Goal: Task Accomplishment & Management: Manage account settings

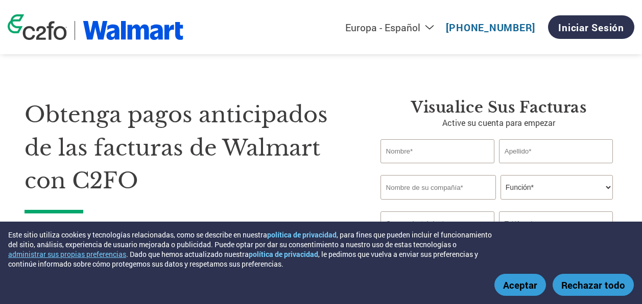
select select "es-ES"
click at [589, 25] on link "Iniciar sesión" at bounding box center [591, 27] width 86 height 24
select select "es-ES"
click at [584, 30] on link "Iniciar sesión" at bounding box center [591, 27] width 86 height 24
